Goal: Transaction & Acquisition: Obtain resource

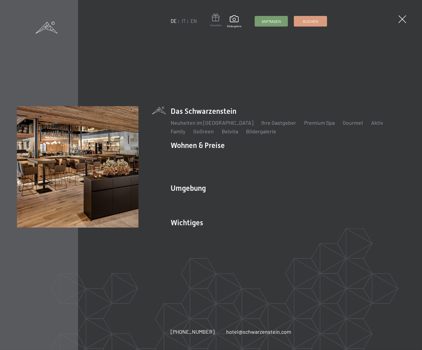
click at [217, 25] on span "Gutschein" at bounding box center [215, 26] width 11 height 4
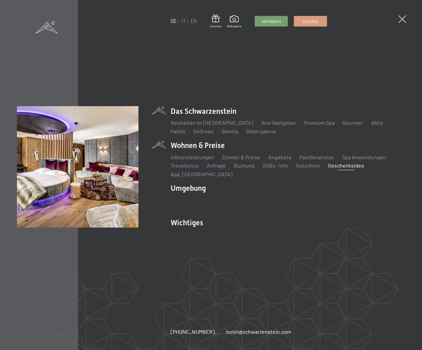
click at [336, 169] on link "Geschenksidee" at bounding box center [346, 165] width 36 height 6
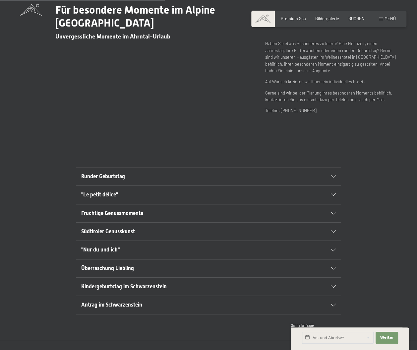
scroll to position [302, 0]
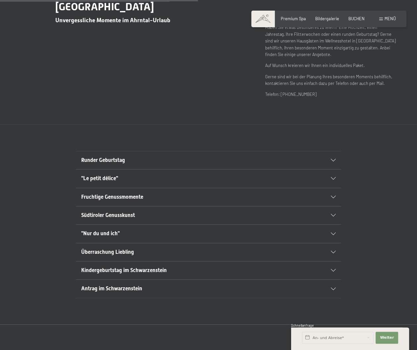
click at [135, 232] on h2 ""Nur du und ich"" at bounding box center [195, 233] width 229 height 7
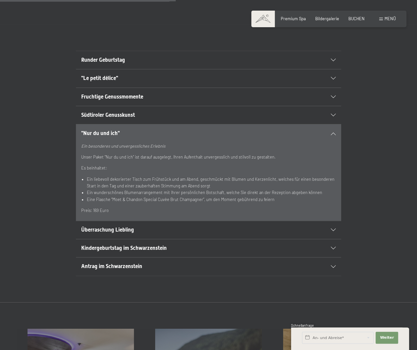
scroll to position [402, 0]
click at [119, 234] on div "Überraschung Liebling" at bounding box center [208, 230] width 255 height 18
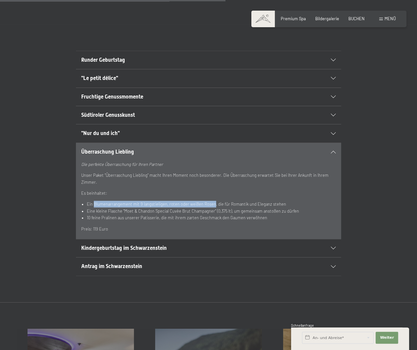
drag, startPoint x: 93, startPoint y: 202, endPoint x: 212, endPoint y: 202, distance: 118.4
click at [212, 202] on li "Ein Blumenarrangement mit 9 langstieligen, roten oder weißen Rosen, die für Rom…" at bounding box center [211, 204] width 249 height 7
copy li "Blumenarrangement mit 9 langstieligen, [PERSON_NAME] oder weißen [PERSON_NAME]"
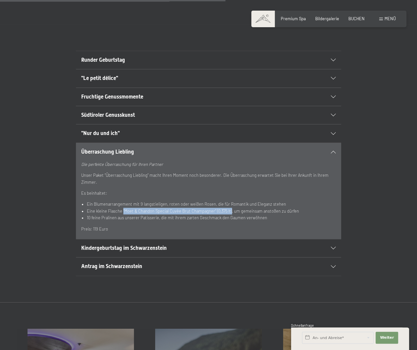
drag, startPoint x: 122, startPoint y: 209, endPoint x: 229, endPoint y: 212, distance: 106.5
click at [229, 212] on li "Eine kleine Flasche “Moet & Chandon Special Cuvèe Brut Champagner“ (0,375 lt), …" at bounding box center [211, 211] width 249 height 7
copy li "“Moet & Chandon Special Cuvèe Brut Champagner“ (0,375 lt)"
click at [125, 133] on h2 ""Nur du und ich"" at bounding box center [195, 133] width 229 height 7
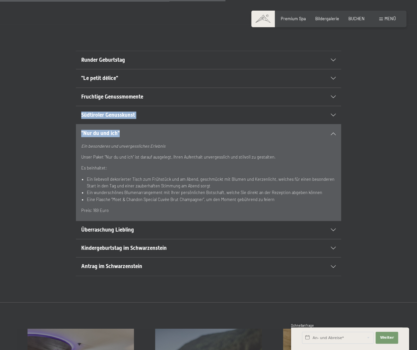
drag, startPoint x: 142, startPoint y: 132, endPoint x: 75, endPoint y: 123, distance: 67.3
click at [75, 123] on div "Runder Geburtstag [PERSON_NAME] Sie Ihren runden Geburtstag (20, 30, 40, 50 ...…" at bounding box center [208, 163] width 417 height 225
click at [135, 131] on h2 ""Nur du und ich"" at bounding box center [195, 133] width 229 height 7
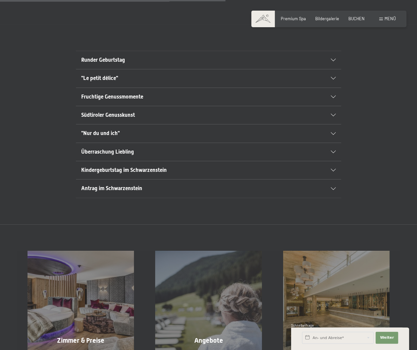
click at [116, 128] on div ""Nur du und ich"" at bounding box center [208, 133] width 255 height 18
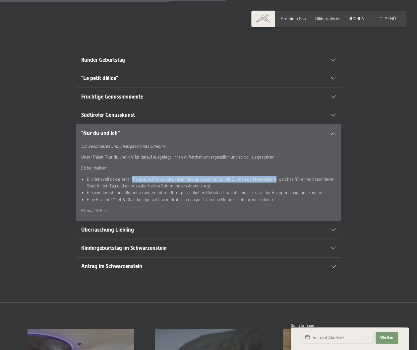
drag, startPoint x: 131, startPoint y: 178, endPoint x: 270, endPoint y: 179, distance: 139.0
click at [270, 179] on li "Ein liebevoll dekorierter Tisch zum Frühstück und am Abend, geschmückt mit Blum…" at bounding box center [211, 183] width 249 height 14
copy li "Tisch zum Frühstück und am Abend, geschmückt mit Blumen und Kerzenlicht"
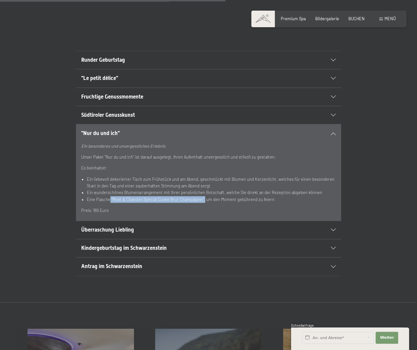
drag, startPoint x: 110, startPoint y: 197, endPoint x: 202, endPoint y: 199, distance: 92.2
click at [202, 199] on li "Eine Flasche “Moet & Chandon Special Cuvèe Brut Champagner“, um den Moment gebü…" at bounding box center [211, 199] width 249 height 7
copy li "“Moet & Chandon Special Cuvèe Brut Champagner“,"
